Goal: Information Seeking & Learning: Learn about a topic

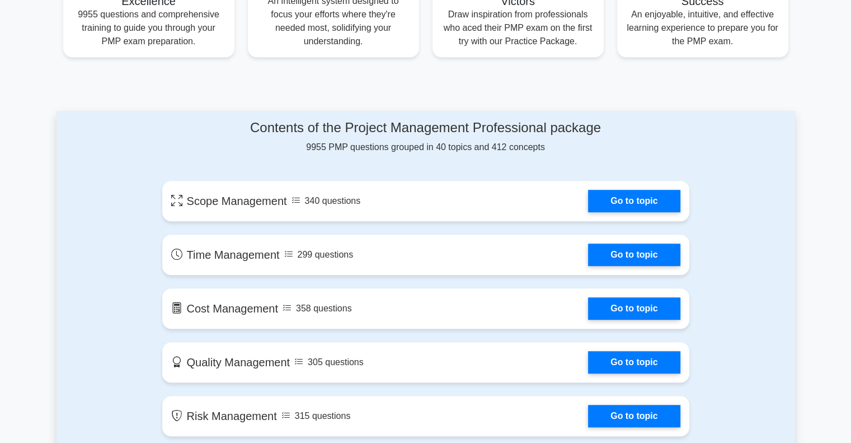
scroll to position [485, 0]
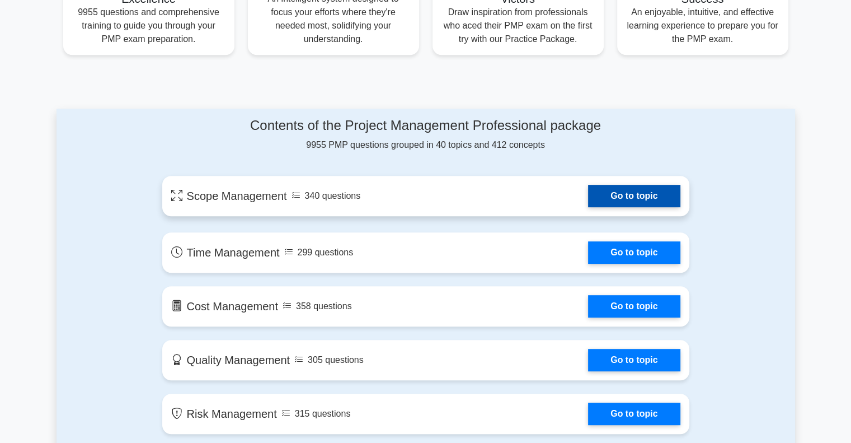
click at [644, 193] on link "Go to topic" at bounding box center [634, 196] width 92 height 22
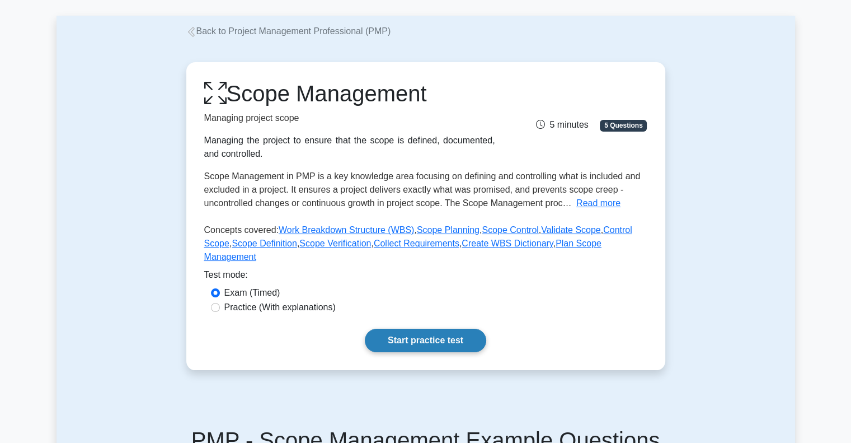
scroll to position [112, 0]
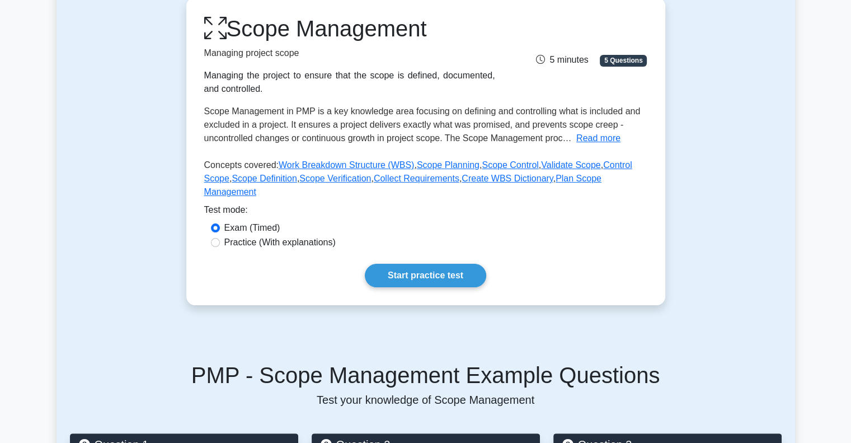
click at [303, 236] on label "Practice (With explanations)" at bounding box center [279, 242] width 111 height 13
click at [220, 238] on input "Practice (With explanations)" at bounding box center [215, 242] width 9 height 9
radio input "true"
click at [414, 264] on link "Start practice test" at bounding box center [425, 276] width 121 height 24
